Goal: Navigation & Orientation: Find specific page/section

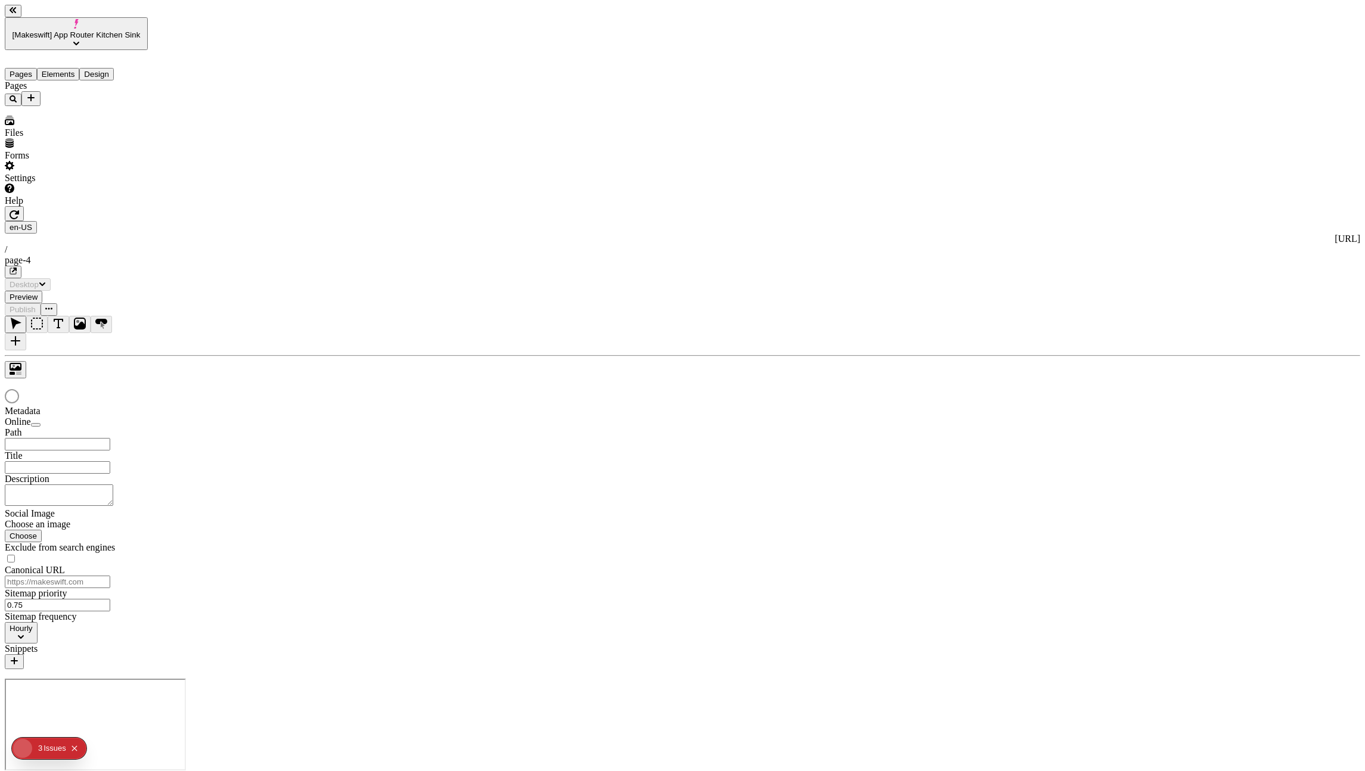
type input "/page-4"
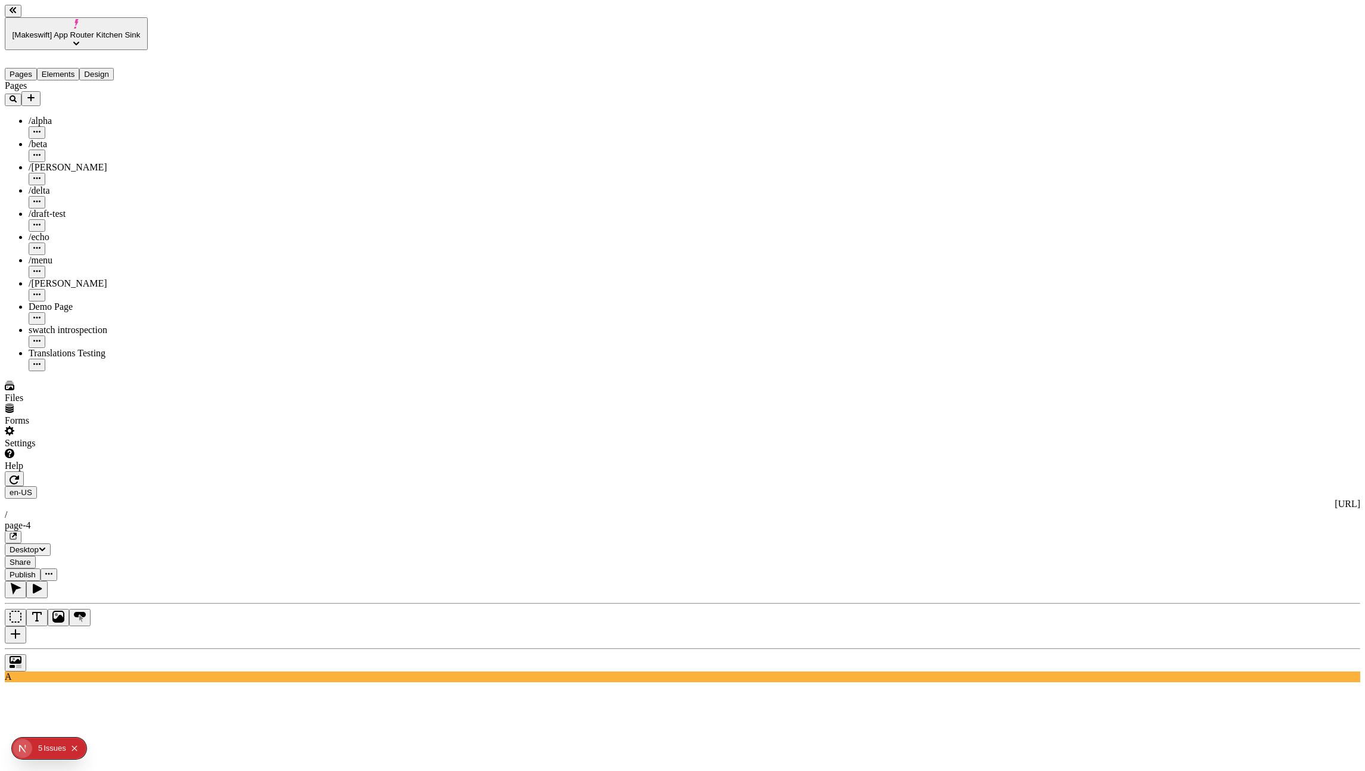
click at [58, 302] on div "Demo Page" at bounding box center [88, 307] width 119 height 11
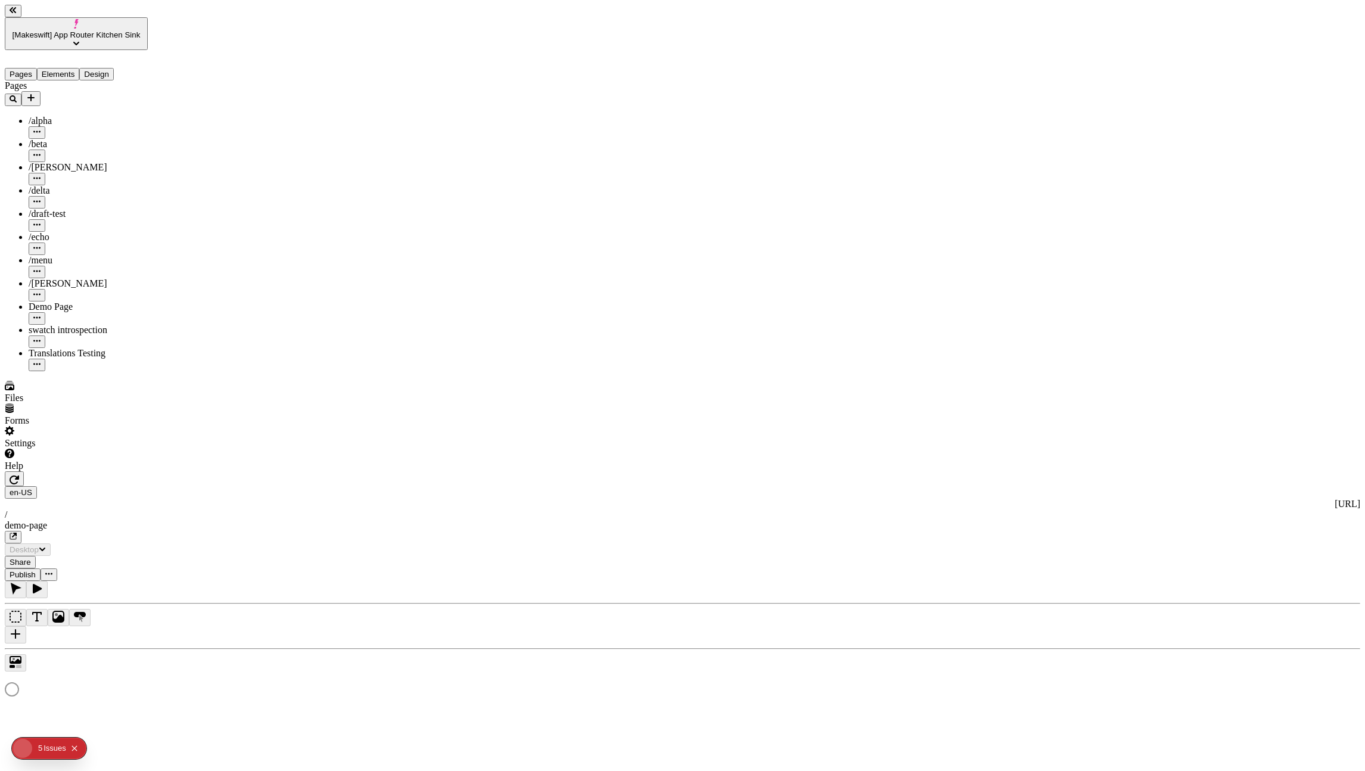
type input "/demo-page"
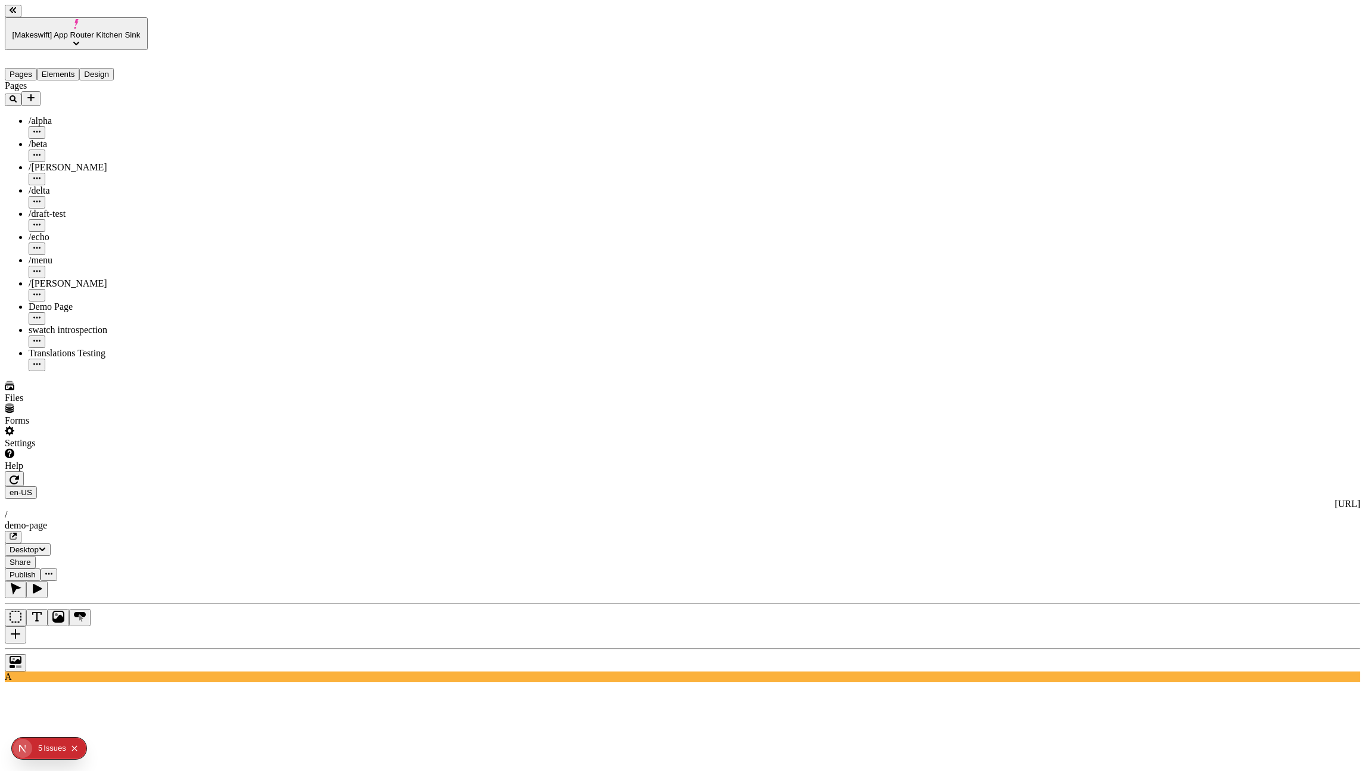
click at [19, 475] on icon "button" at bounding box center [15, 480] width 10 height 10
